Goal: Task Accomplishment & Management: Manage account settings

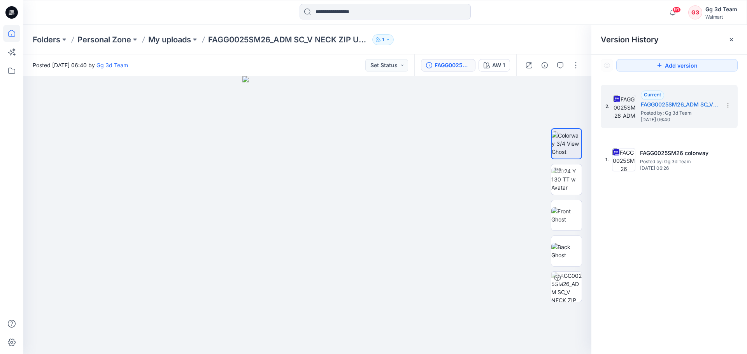
click at [6, 37] on icon at bounding box center [11, 33] width 17 height 17
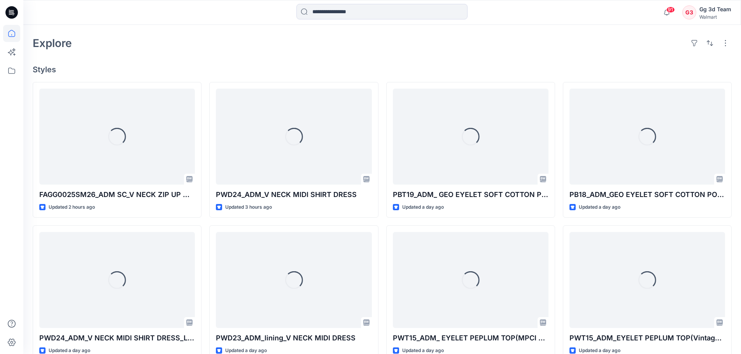
scroll to position [194, 0]
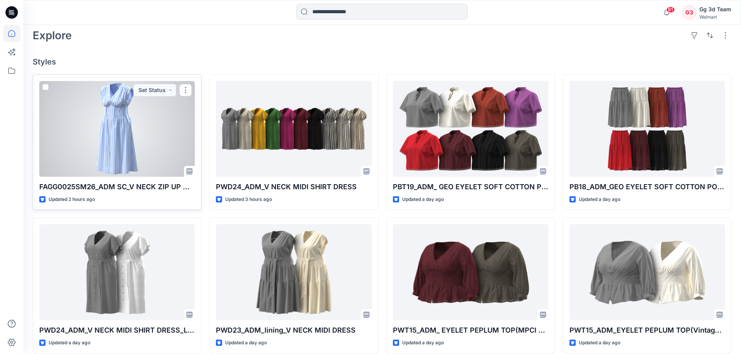
click at [104, 156] on div at bounding box center [117, 129] width 156 height 96
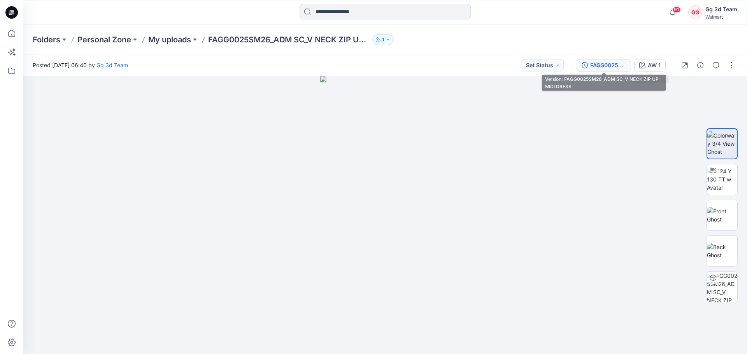
click at [592, 69] on div "FAGG0025SM26_ADM SC_V NECK ZIP UP MIDI DRESS" at bounding box center [608, 65] width 36 height 9
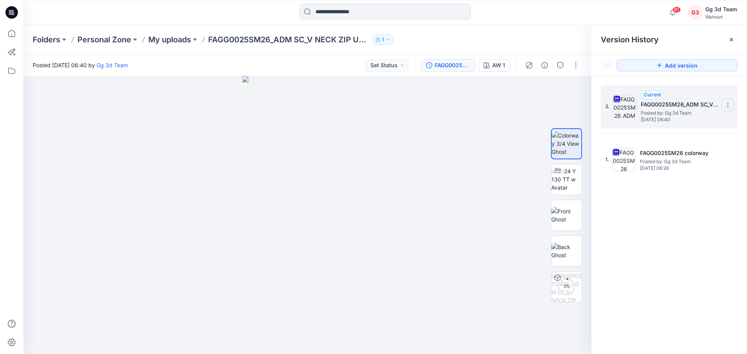
click at [729, 105] on icon at bounding box center [728, 105] width 6 height 6
click at [680, 174] on span "Delete Version" at bounding box center [674, 170] width 36 height 9
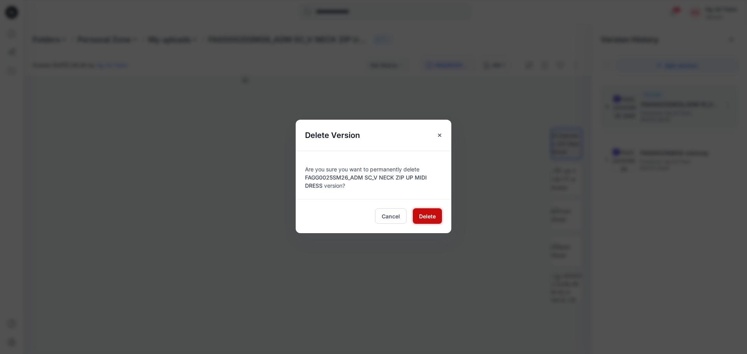
click at [432, 219] on span "Delete" at bounding box center [427, 216] width 17 height 8
